Goal: Information Seeking & Learning: Learn about a topic

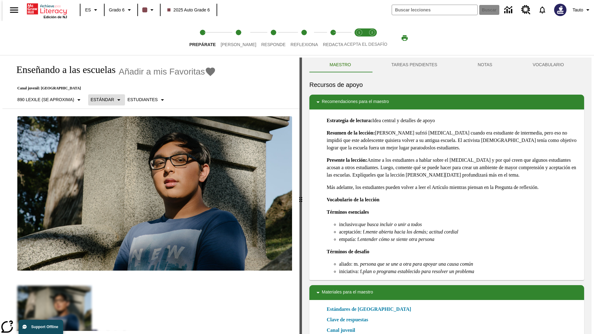
click at [104, 100] on p "Estándar" at bounding box center [103, 100] width 24 height 6
click at [48, 100] on p "890 Lexile (Se aproxima)" at bounding box center [45, 100] width 57 height 6
click at [104, 97] on p "Estándar" at bounding box center [103, 100] width 24 height 6
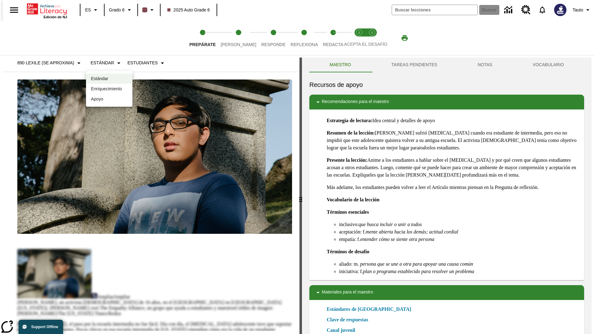
click at [109, 89] on p "Enriquecimiento" at bounding box center [109, 89] width 37 height 6
